Goal: Entertainment & Leisure: Consume media (video, audio)

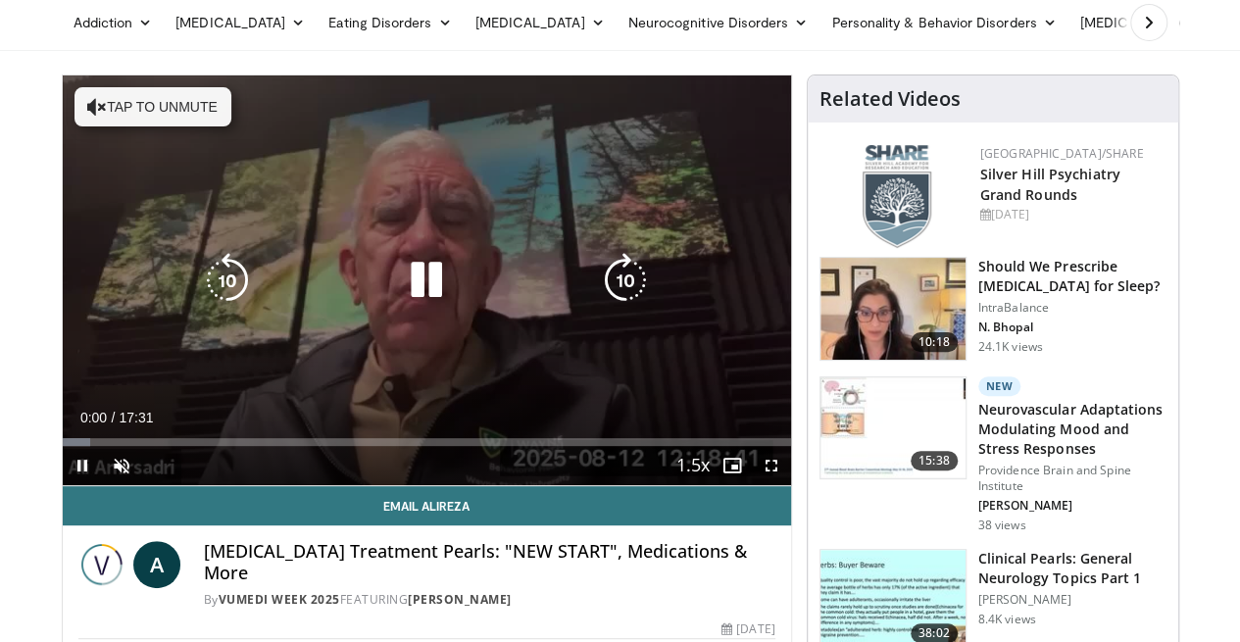
scroll to position [196, 0]
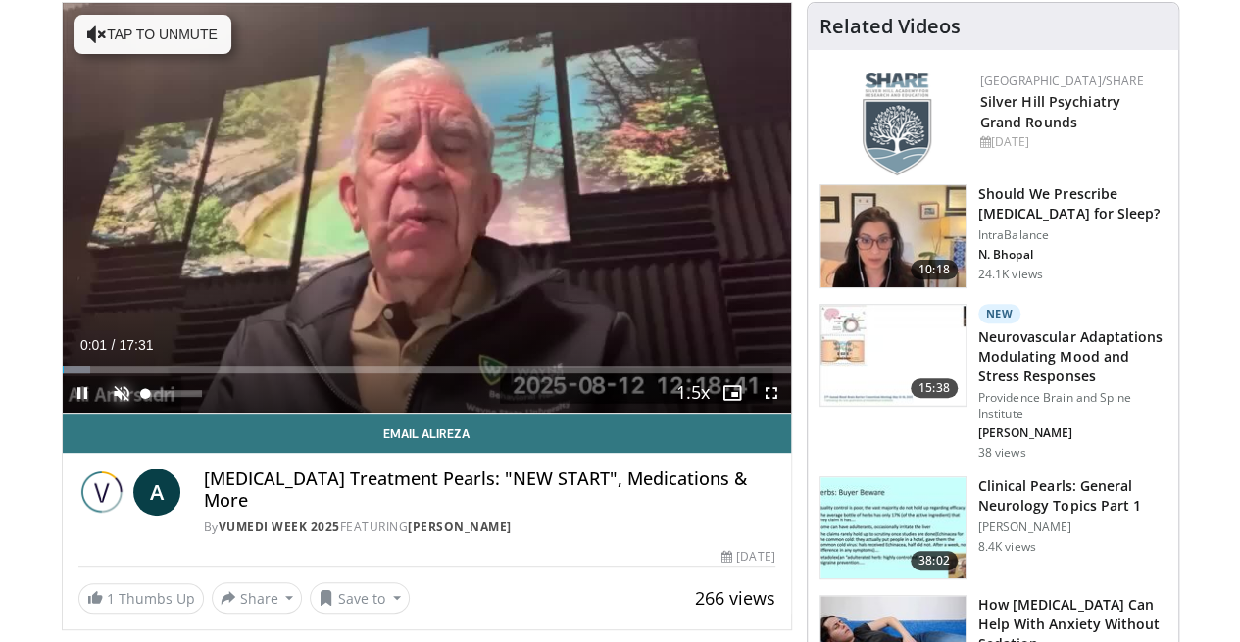
click at [102, 413] on span "Video Player" at bounding box center [121, 392] width 39 height 39
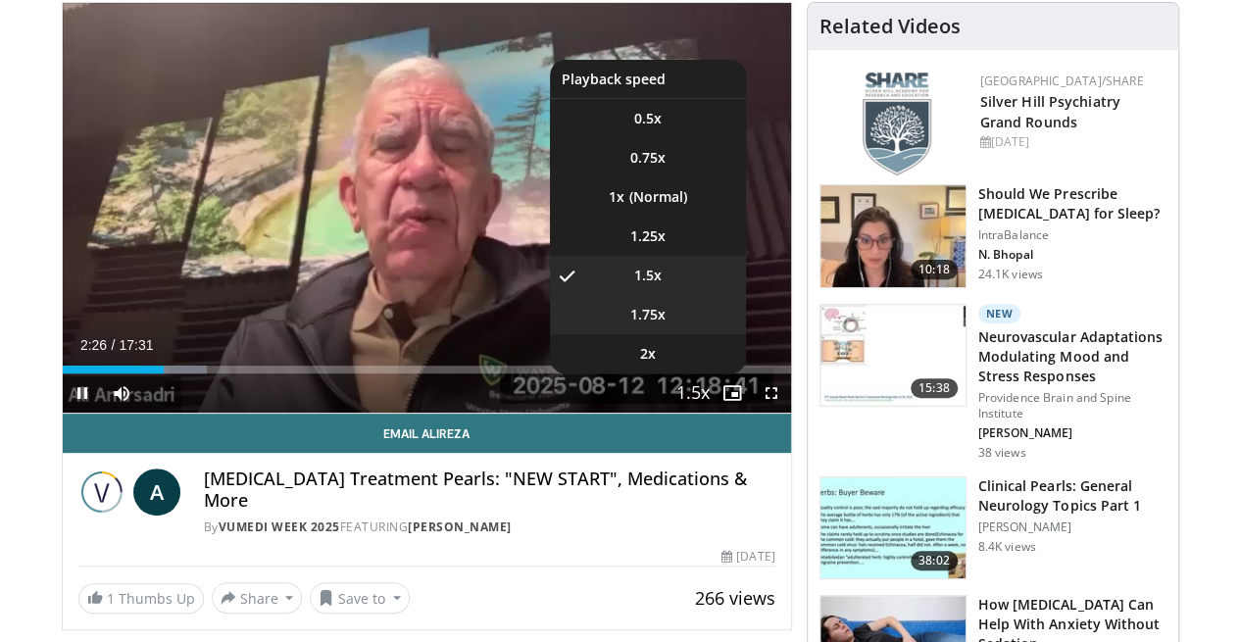
click at [668, 334] on li "1.75x" at bounding box center [648, 314] width 196 height 39
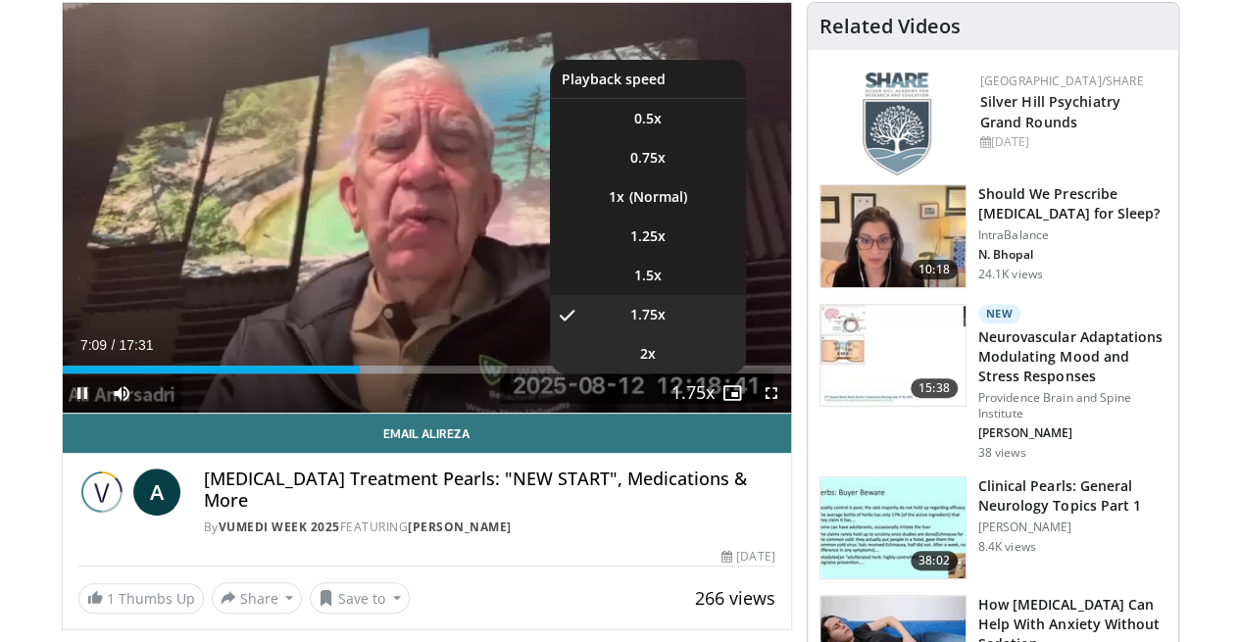
click at [679, 373] on li "2x" at bounding box center [648, 353] width 196 height 39
